Goal: Complete application form: Complete application form

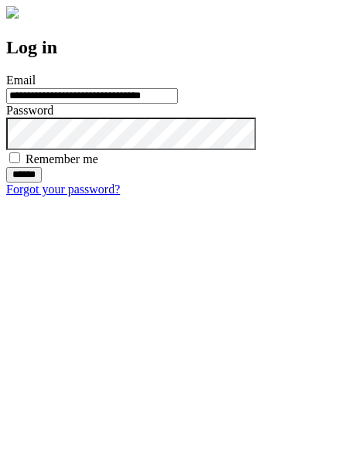
type input "**********"
click at [42, 182] on input "******" at bounding box center [24, 174] width 36 height 15
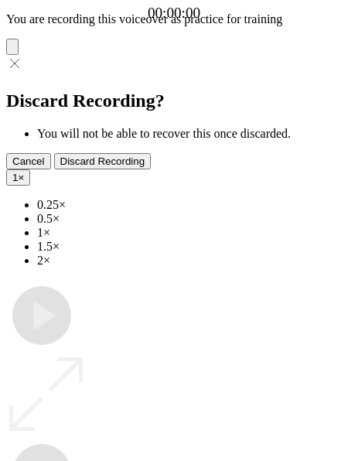
type input "**********"
